Goal: Information Seeking & Learning: Understand process/instructions

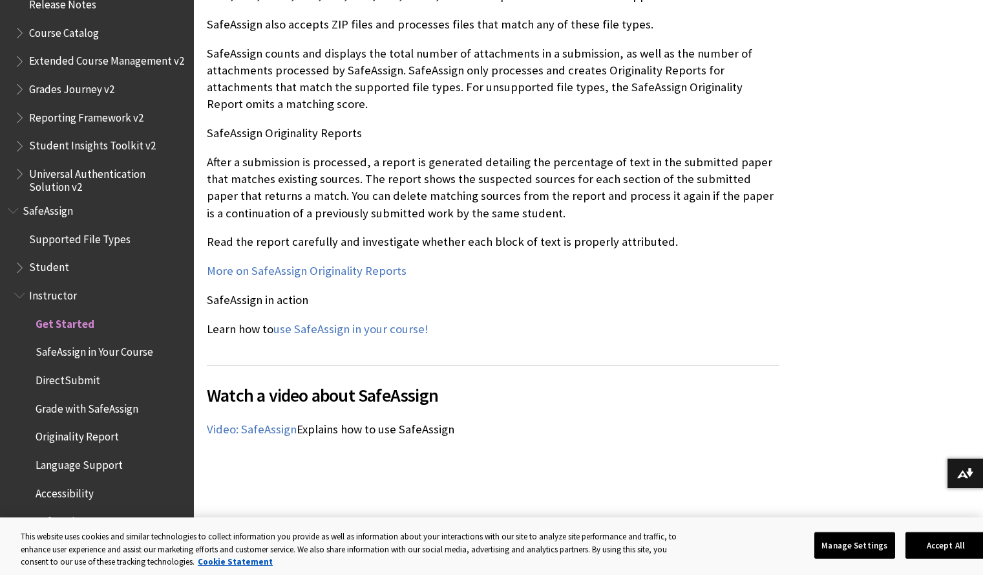
scroll to position [1411, 0]
click at [344, 275] on link "More on SafeAssign Originality Reports" at bounding box center [307, 270] width 200 height 16
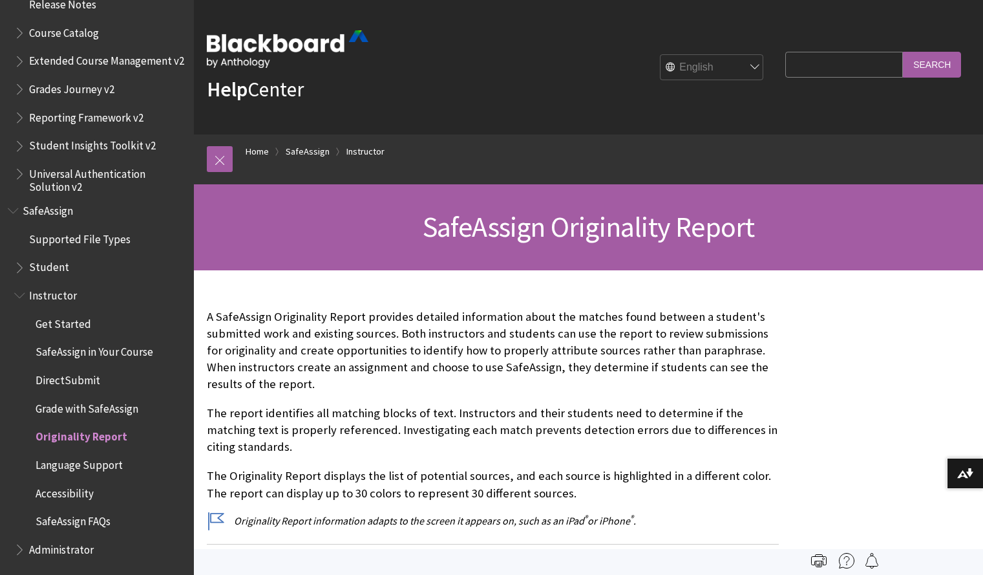
click at [77, 410] on span "Grade with SafeAssign" at bounding box center [87, 406] width 103 height 17
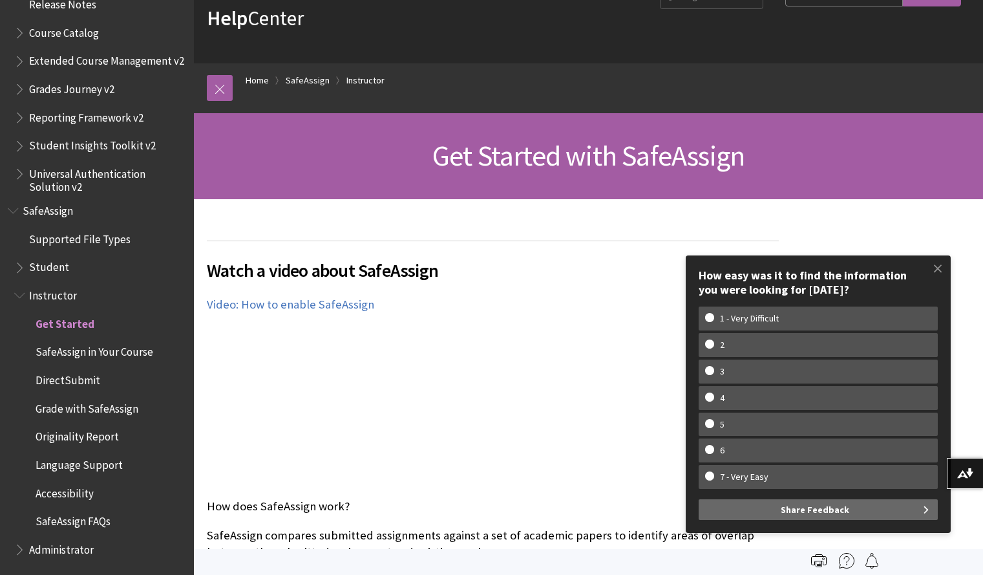
scroll to position [76, 0]
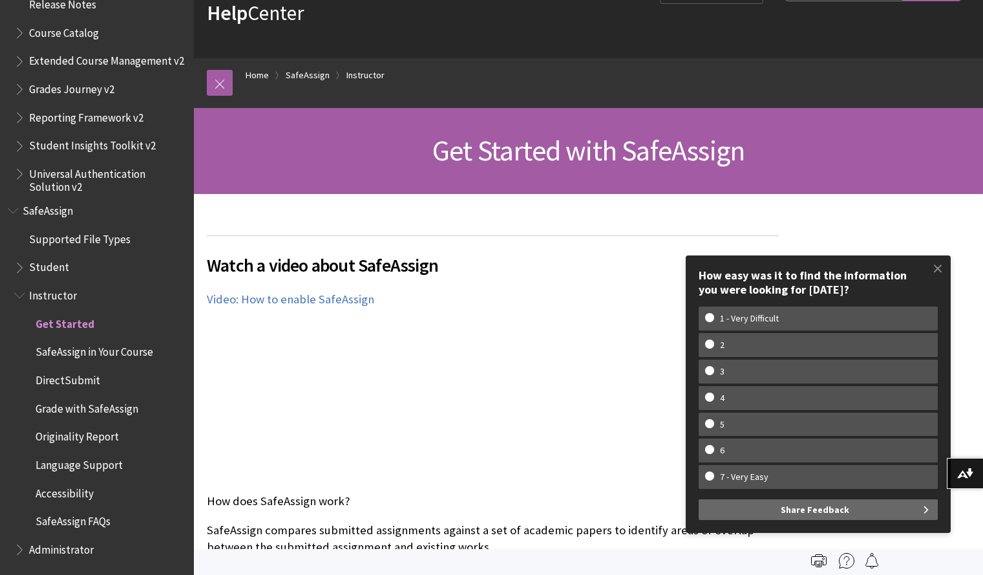
click at [86, 374] on span "DirectSubmit" at bounding box center [68, 377] width 65 height 17
click at [108, 408] on span "Grade with SafeAssign" at bounding box center [87, 406] width 103 height 17
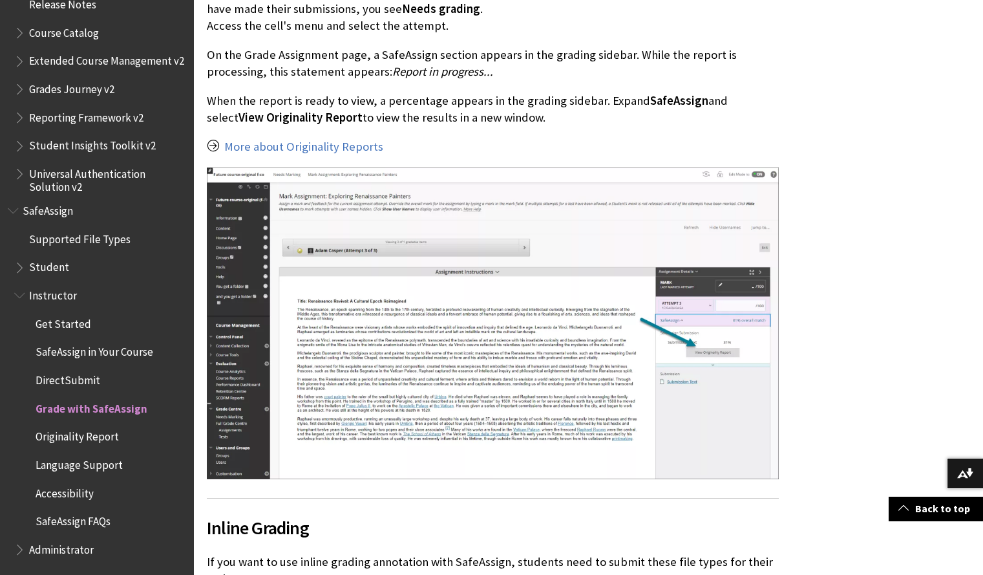
scroll to position [1706, 0]
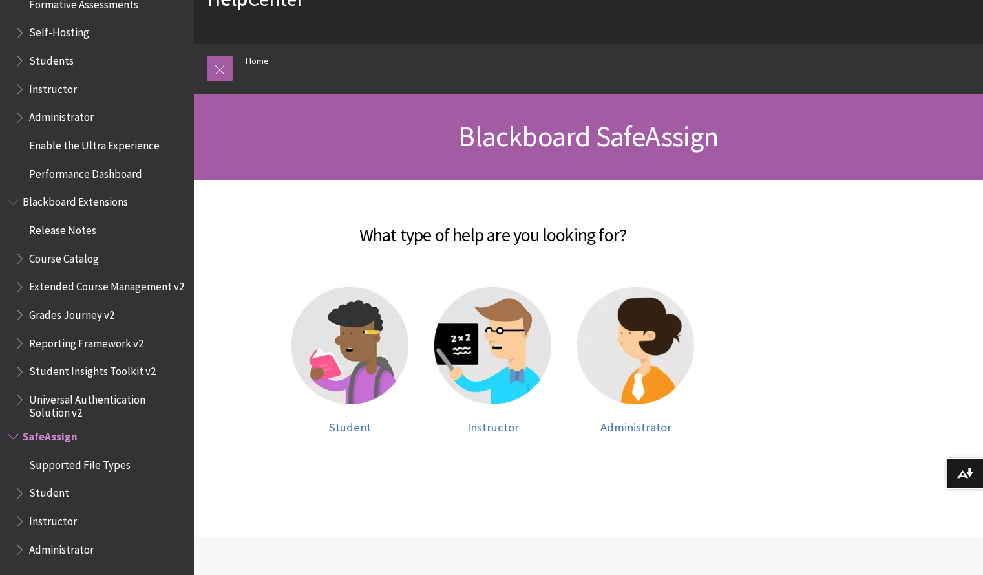
scroll to position [91, 0]
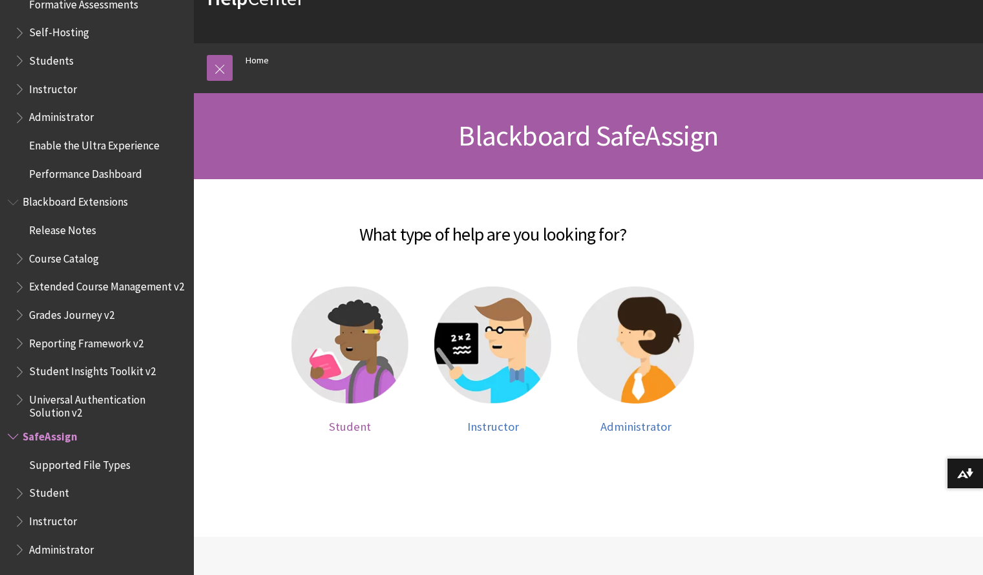
click at [343, 355] on img at bounding box center [350, 344] width 117 height 117
click at [365, 350] on img at bounding box center [350, 344] width 117 height 117
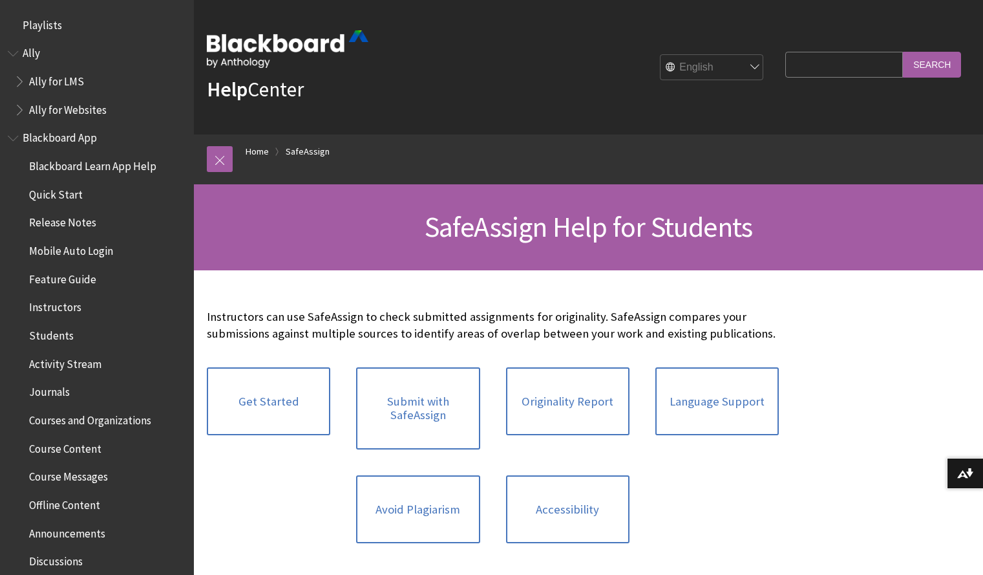
scroll to position [1392, 0]
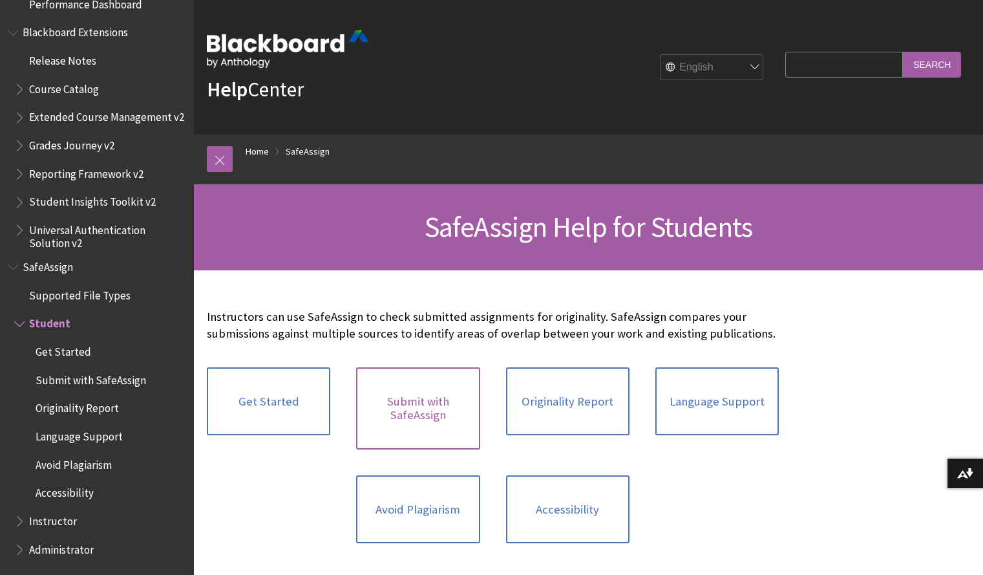
click at [386, 421] on link "Submit with SafeAssign" at bounding box center [417, 408] width 123 height 82
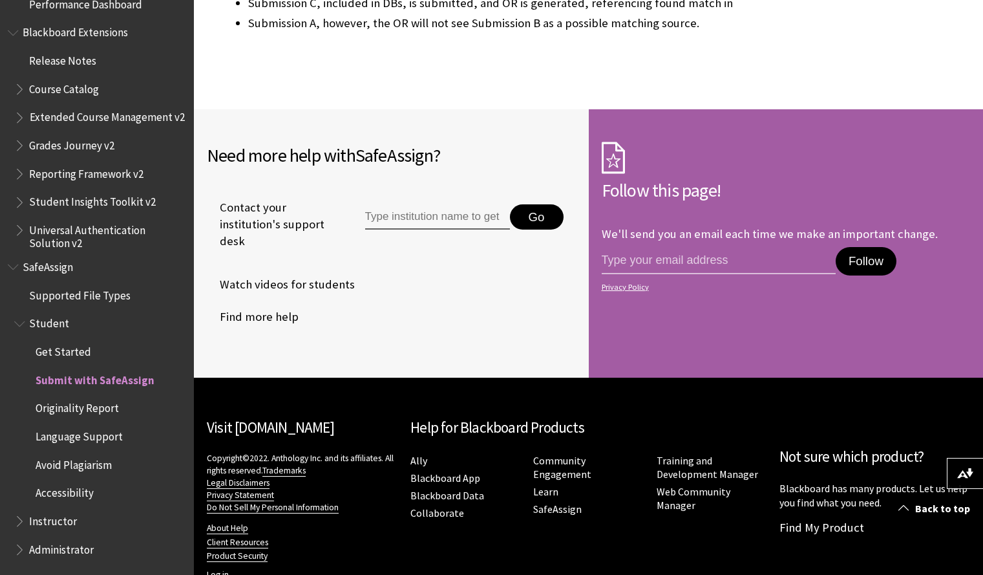
scroll to position [2973, 0]
click at [72, 416] on span "Originality Report" at bounding box center [103, 409] width 165 height 22
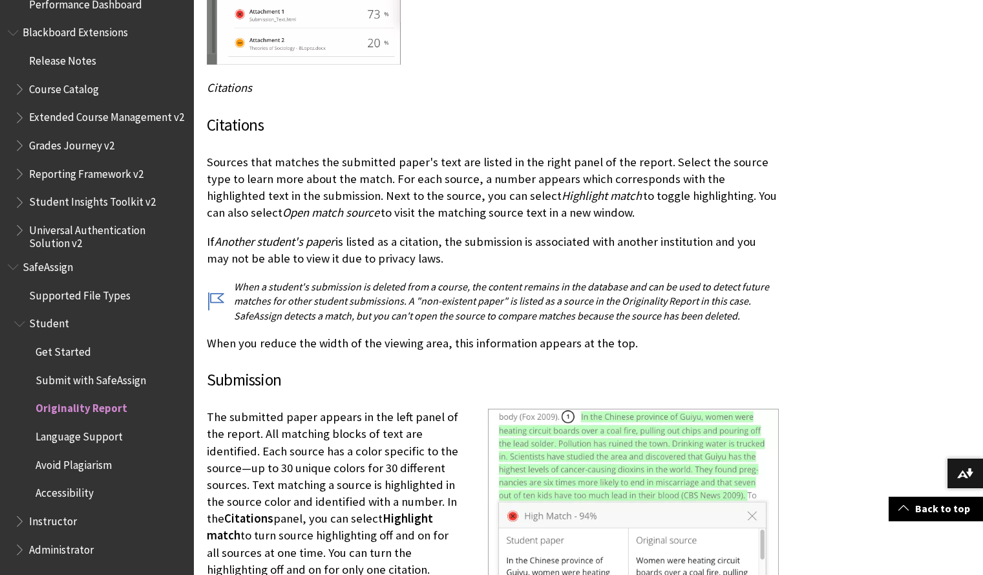
scroll to position [2754, 0]
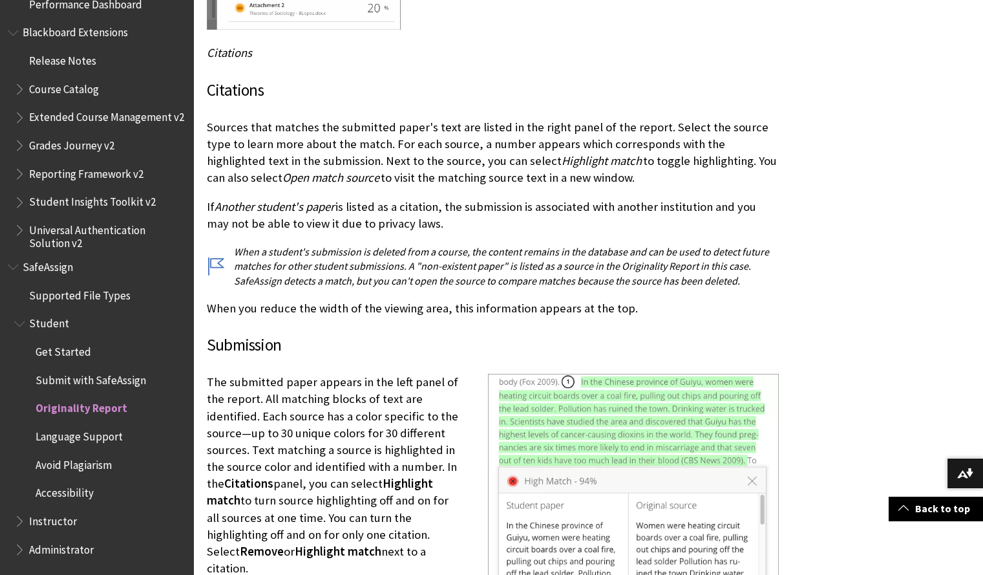
click at [90, 493] on span "Accessibility" at bounding box center [65, 490] width 58 height 17
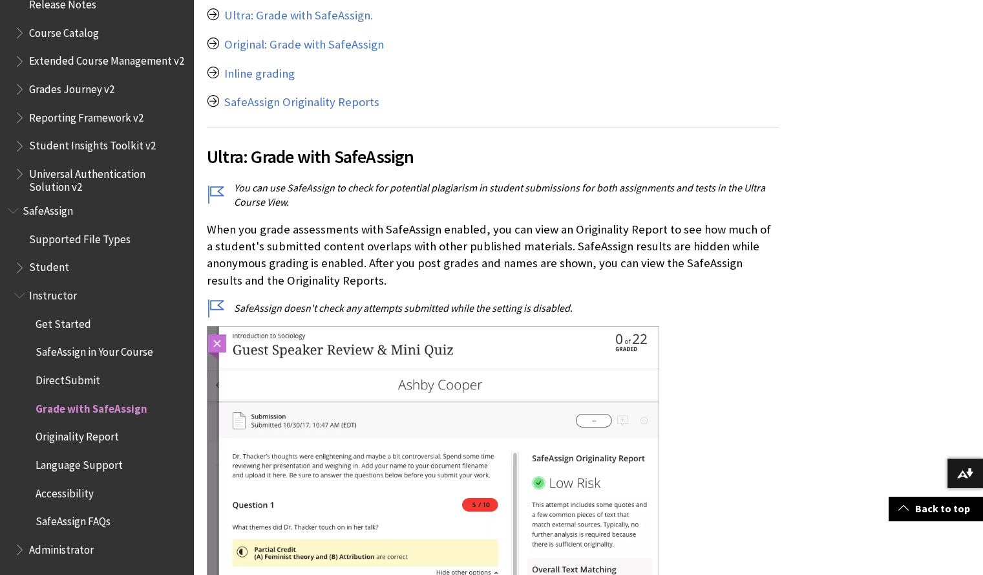
scroll to position [365, 0]
click at [575, 423] on img at bounding box center [433, 549] width 452 height 449
click at [586, 420] on img at bounding box center [433, 549] width 452 height 449
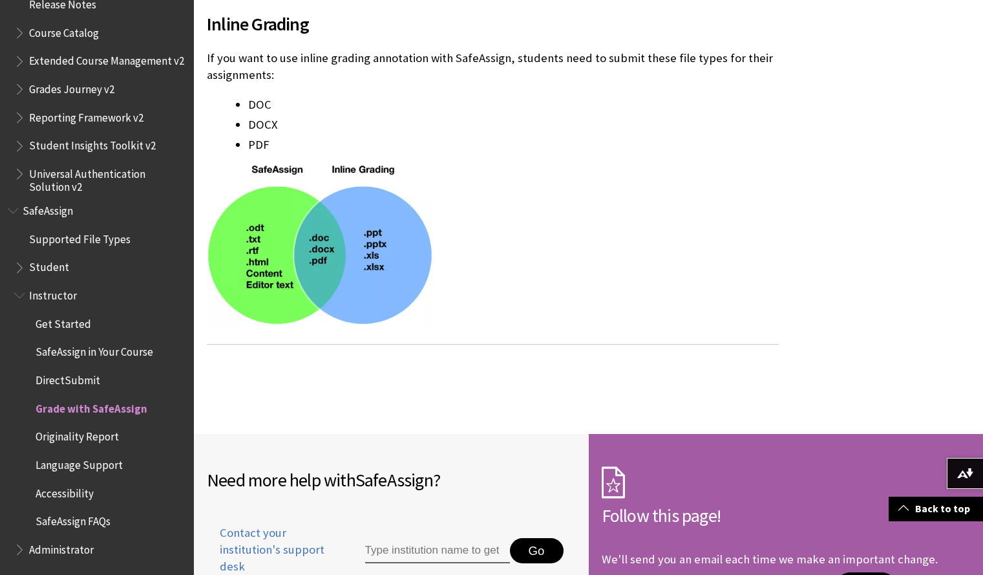
scroll to position [2180, 0]
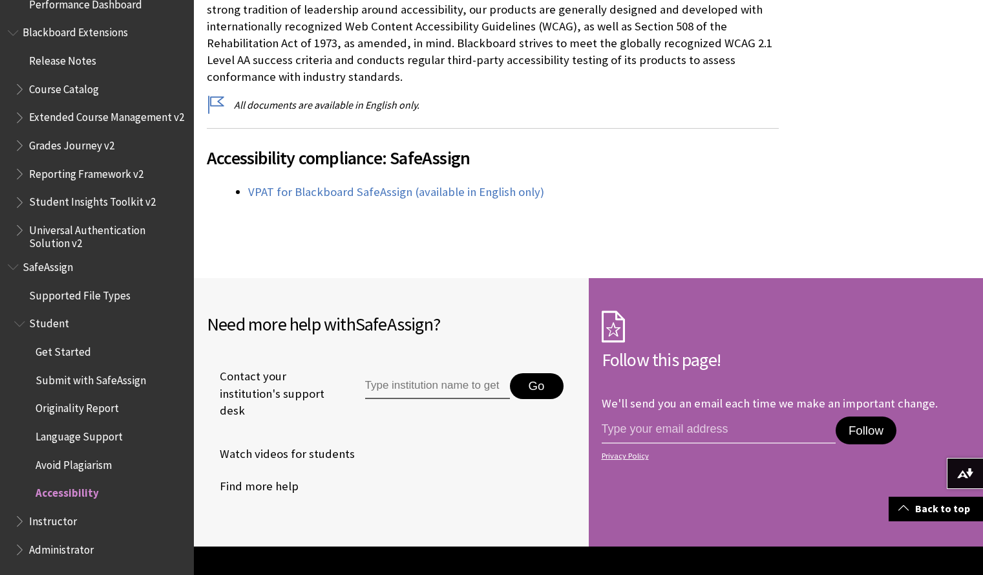
scroll to position [324, 0]
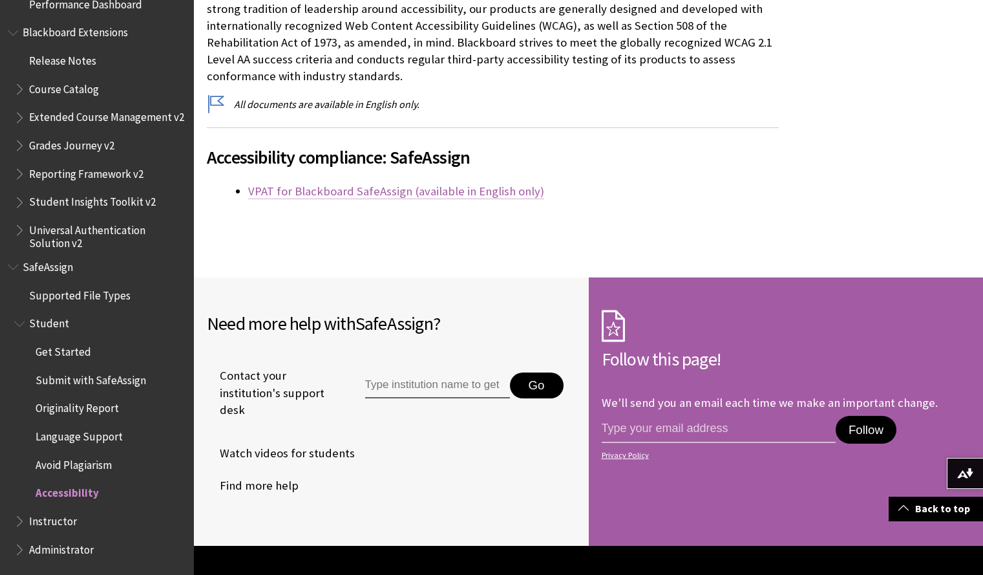
click at [385, 195] on link "VPAT for Blackboard SafeAssign (available in English only)" at bounding box center [396, 192] width 296 height 16
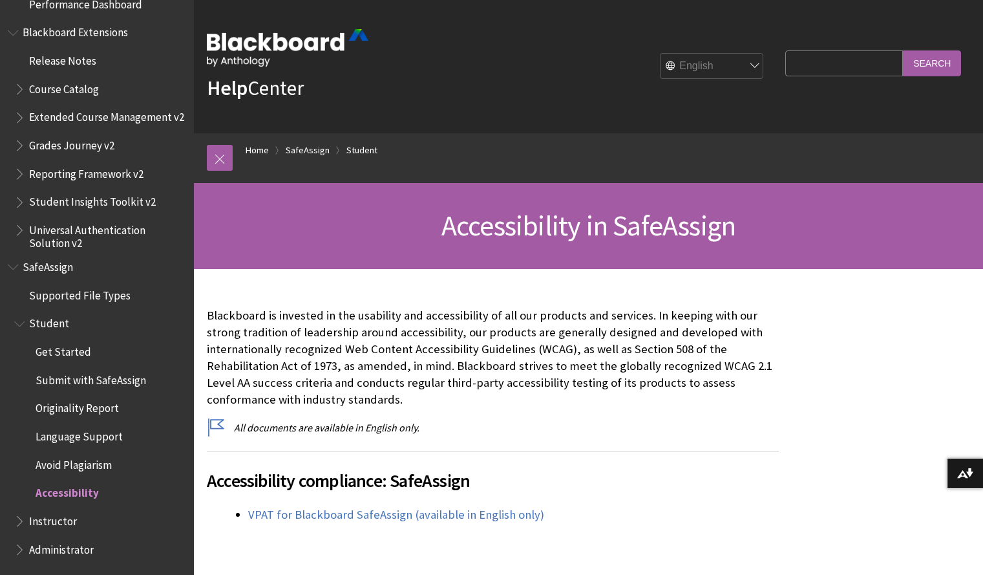
scroll to position [0, 0]
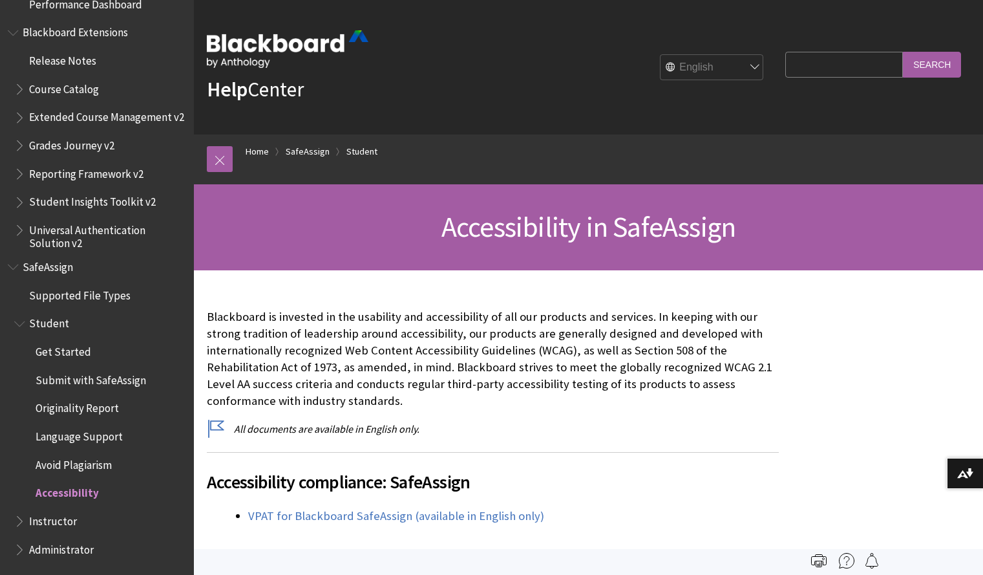
click at [79, 348] on span "Get Started" at bounding box center [64, 349] width 56 height 17
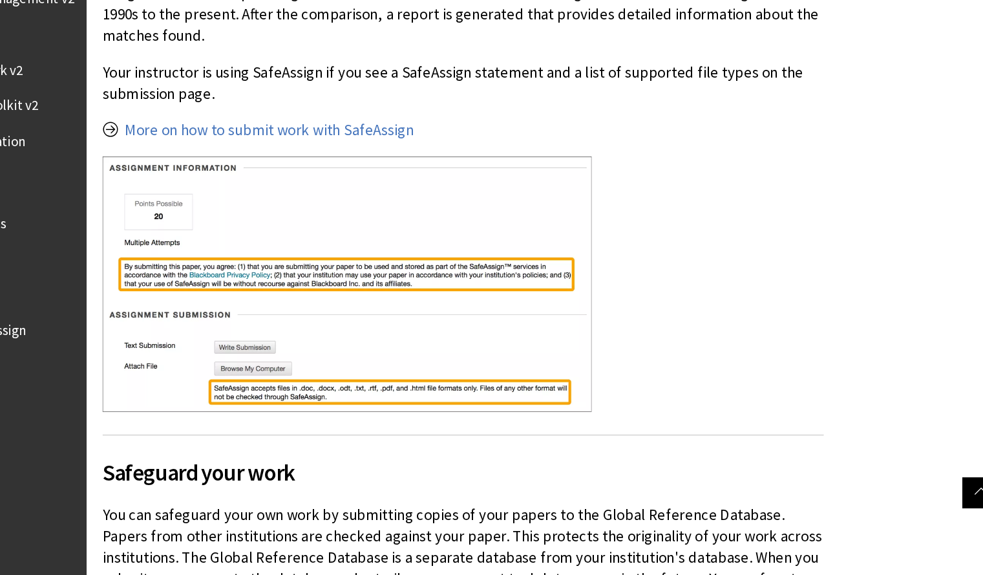
scroll to position [402, 0]
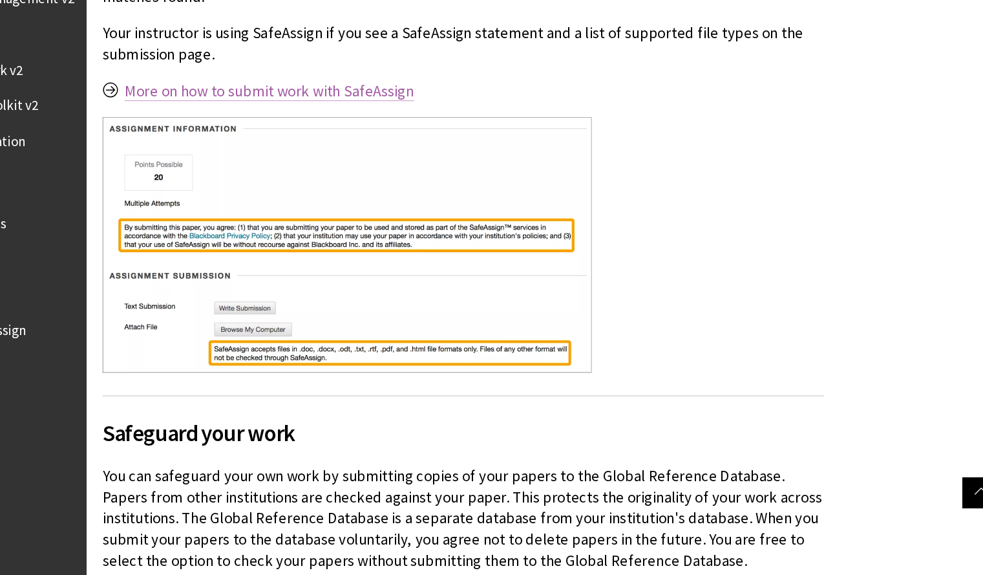
click at [383, 189] on link "More on how to submit work with SafeAssign" at bounding box center [338, 191] width 229 height 16
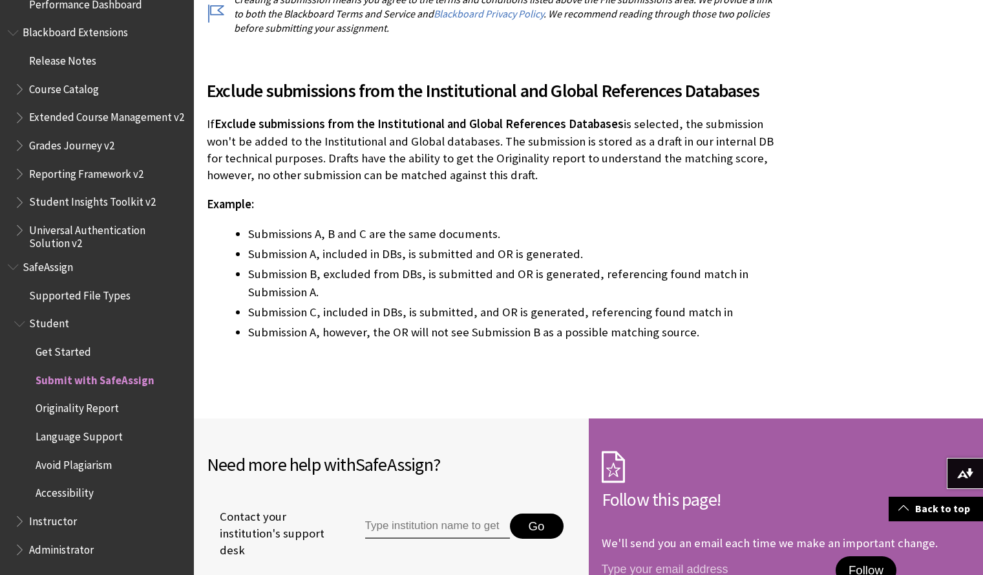
scroll to position [2665, 0]
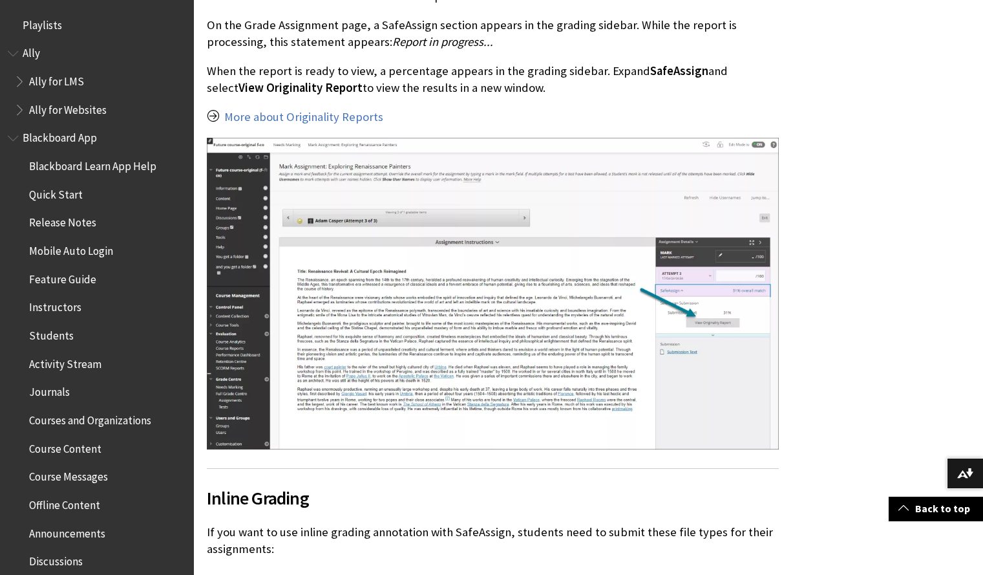
scroll to position [1449, 0]
